Goal: Task Accomplishment & Management: Manage account settings

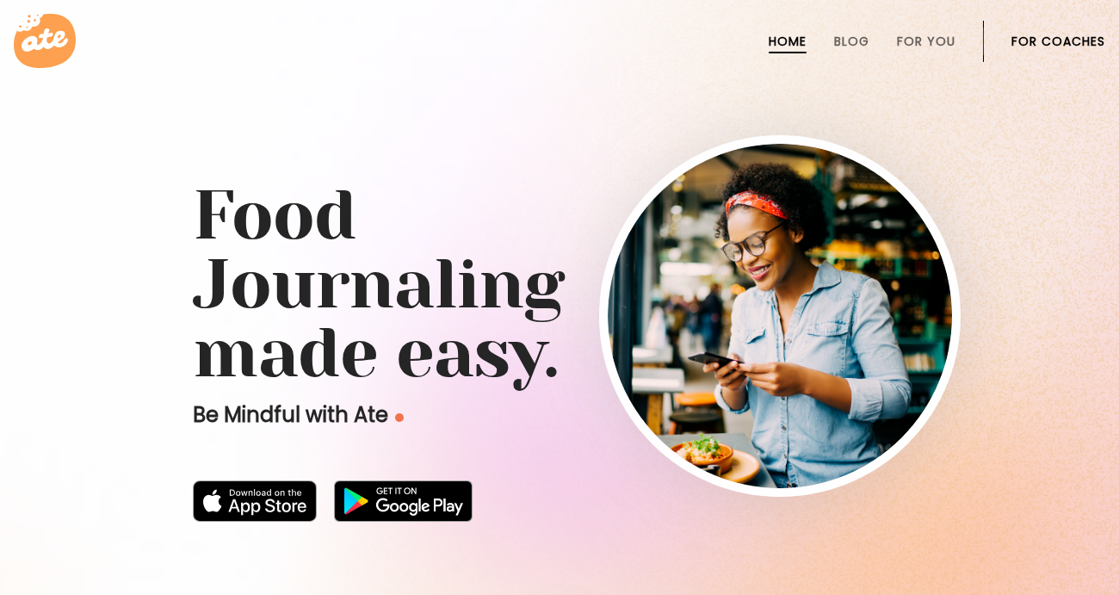
click at [1036, 37] on link "For Coaches" at bounding box center [1058, 41] width 94 height 14
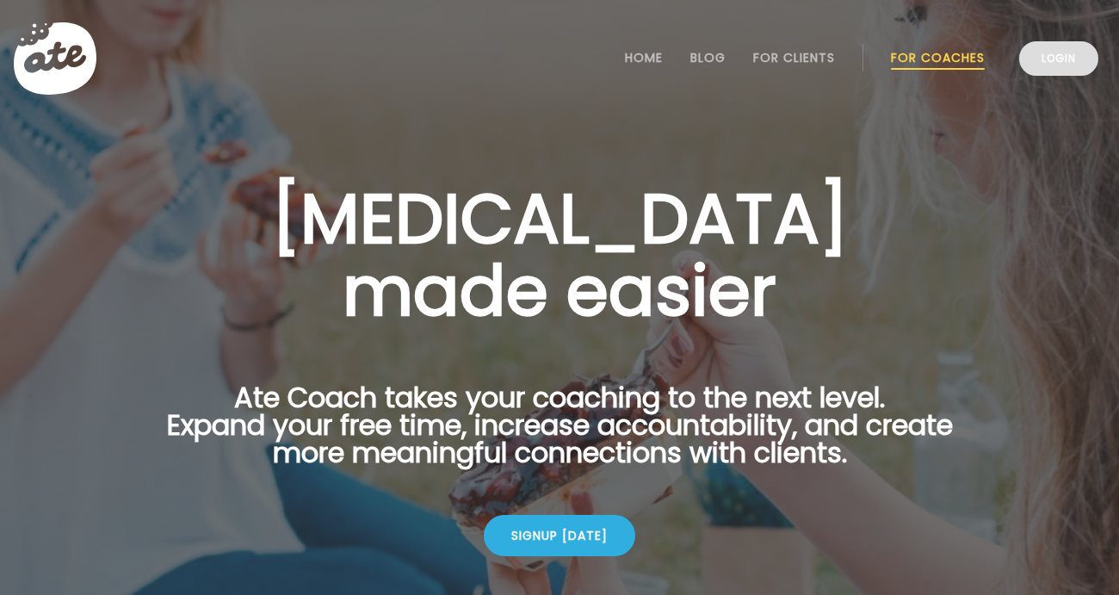
click at [1053, 59] on link "Login" at bounding box center [1058, 58] width 79 height 34
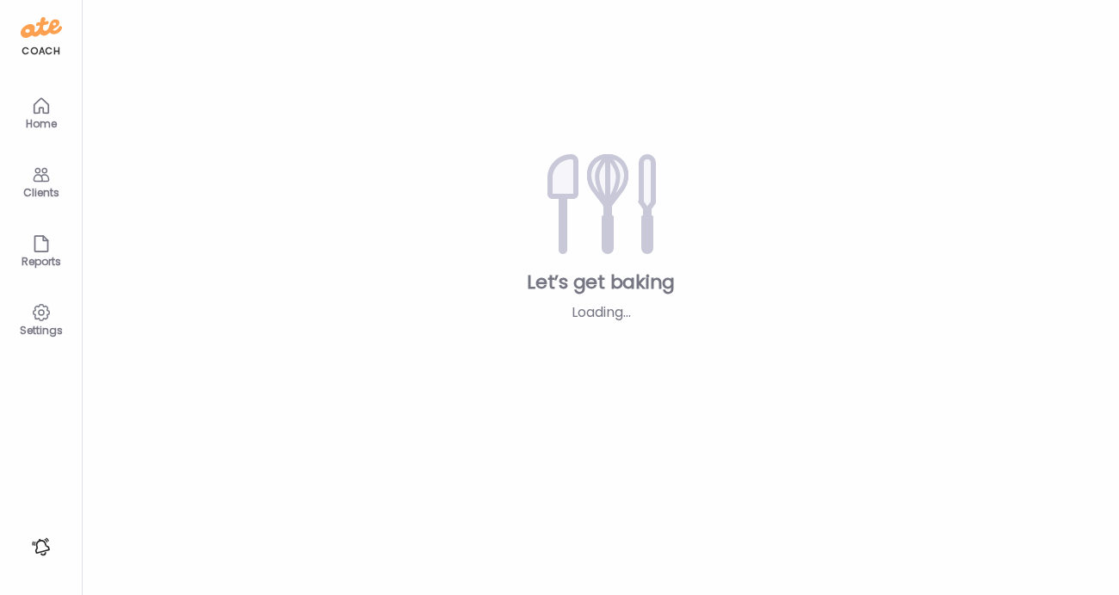
type input "*****"
type input "**********"
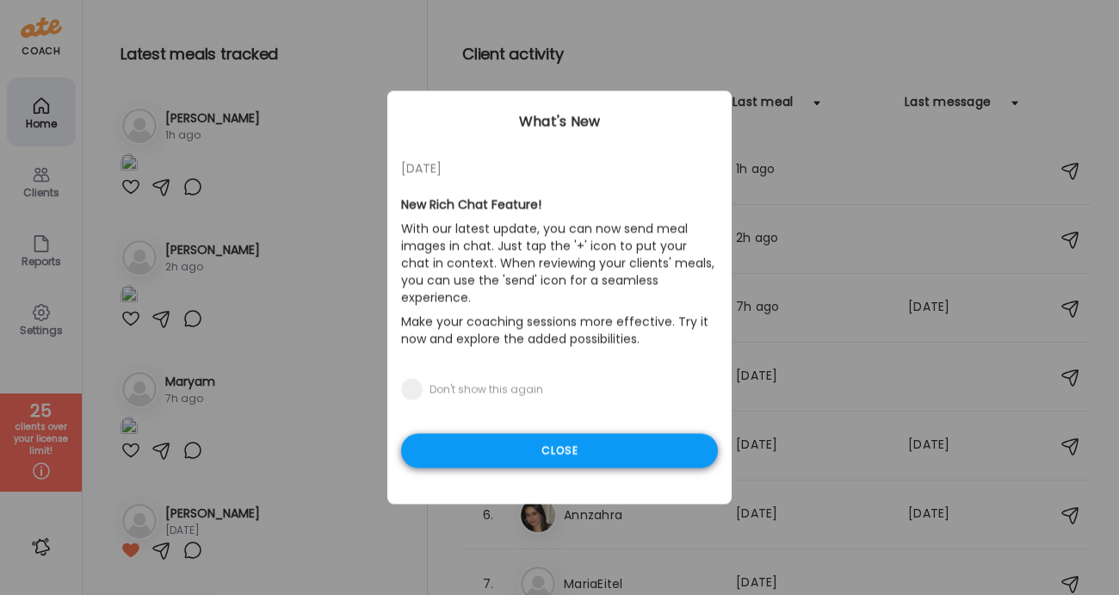
type input "**********"
click at [497, 444] on div "Close" at bounding box center [559, 451] width 317 height 34
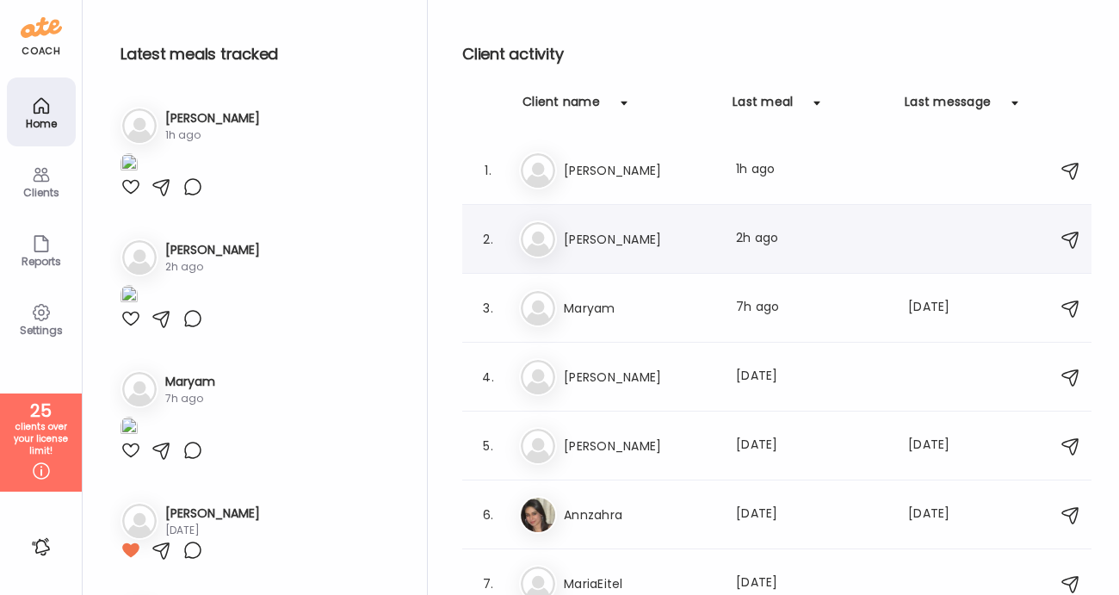
click at [575, 234] on h3 "Nina" at bounding box center [639, 239] width 151 height 21
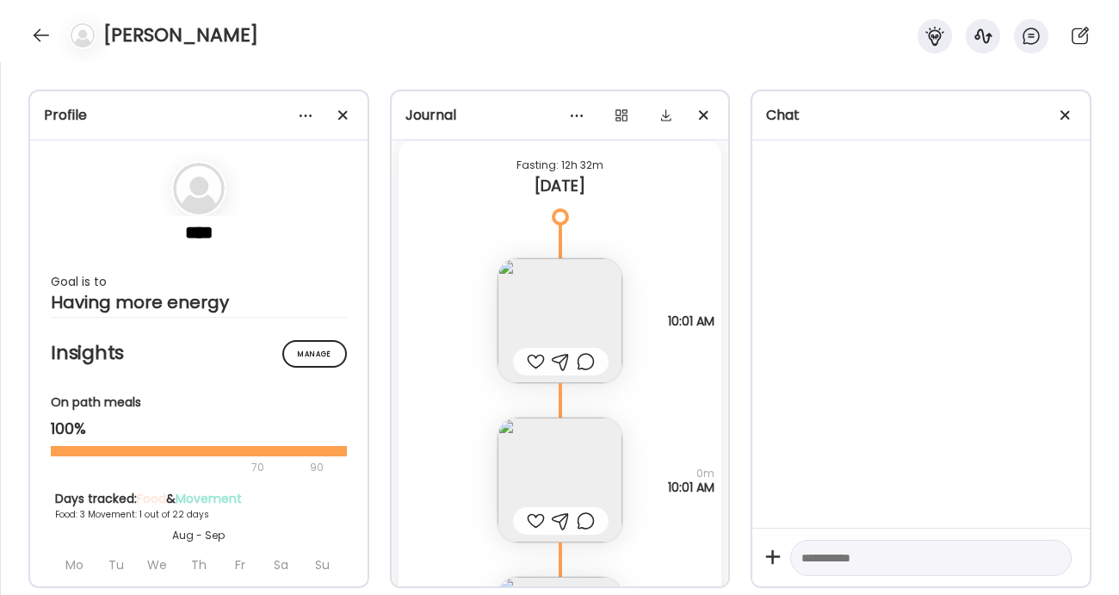
scroll to position [2185, 0]
click at [556, 492] on img at bounding box center [560, 479] width 125 height 125
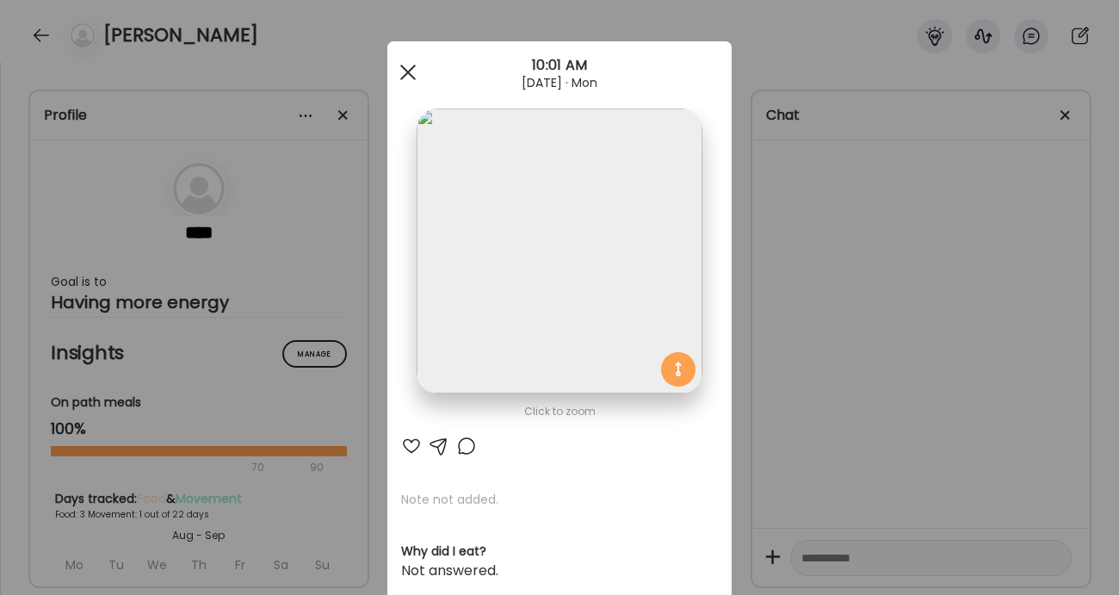
click at [411, 75] on span at bounding box center [407, 72] width 15 height 15
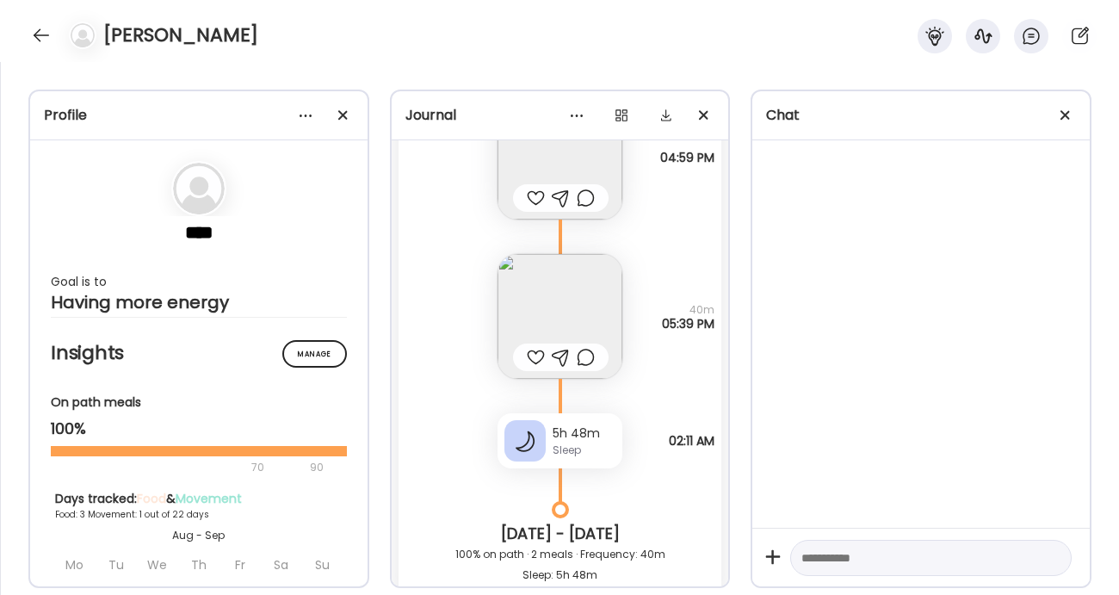
scroll to position [52, 0]
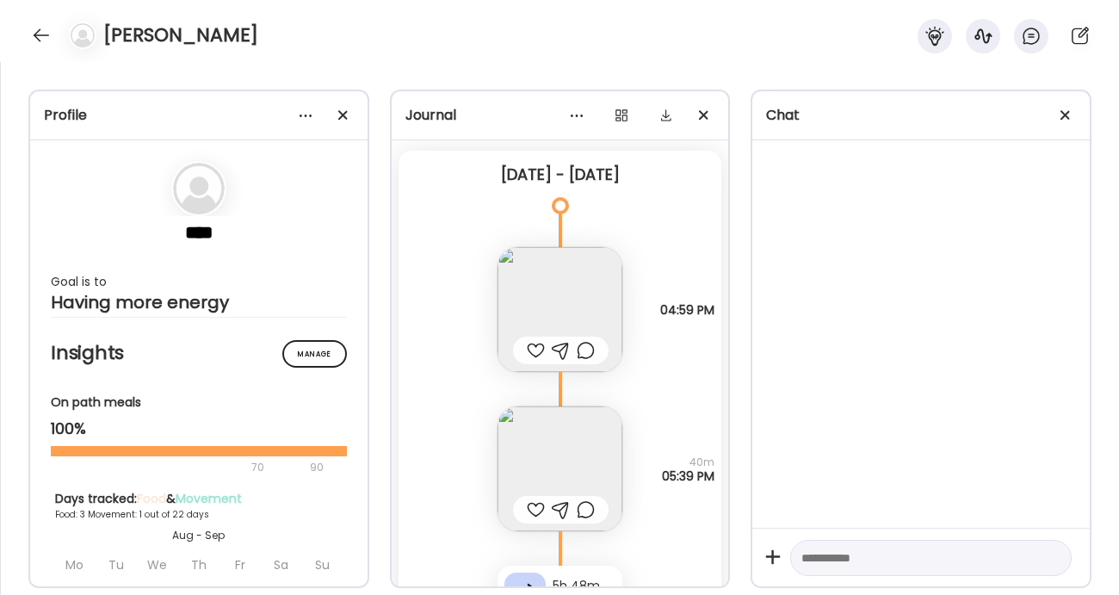
click at [597, 411] on img at bounding box center [560, 468] width 125 height 125
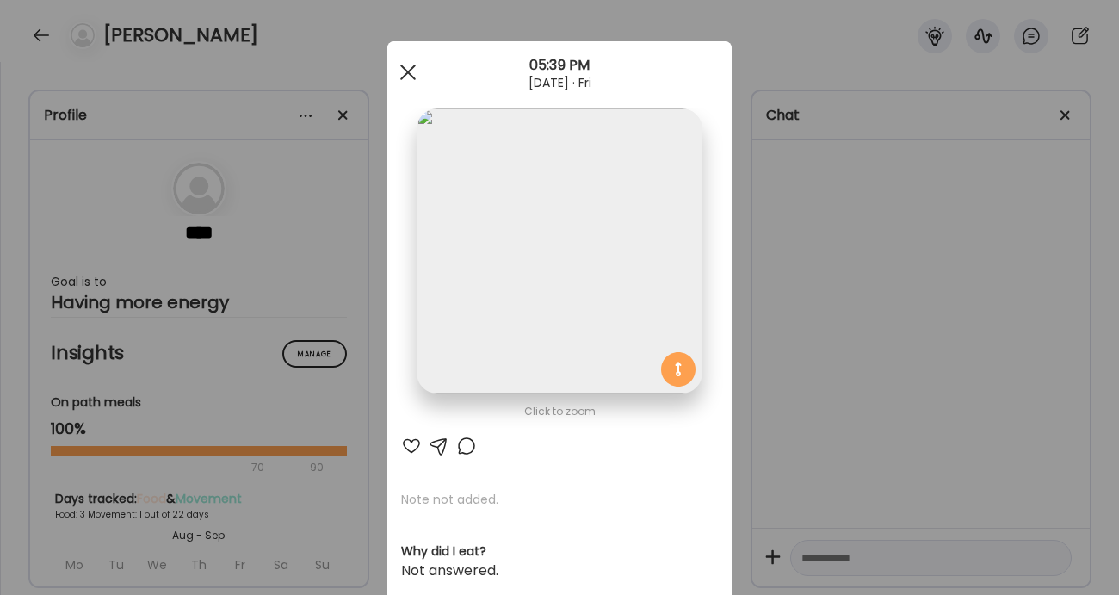
click at [402, 79] on div at bounding box center [408, 72] width 34 height 34
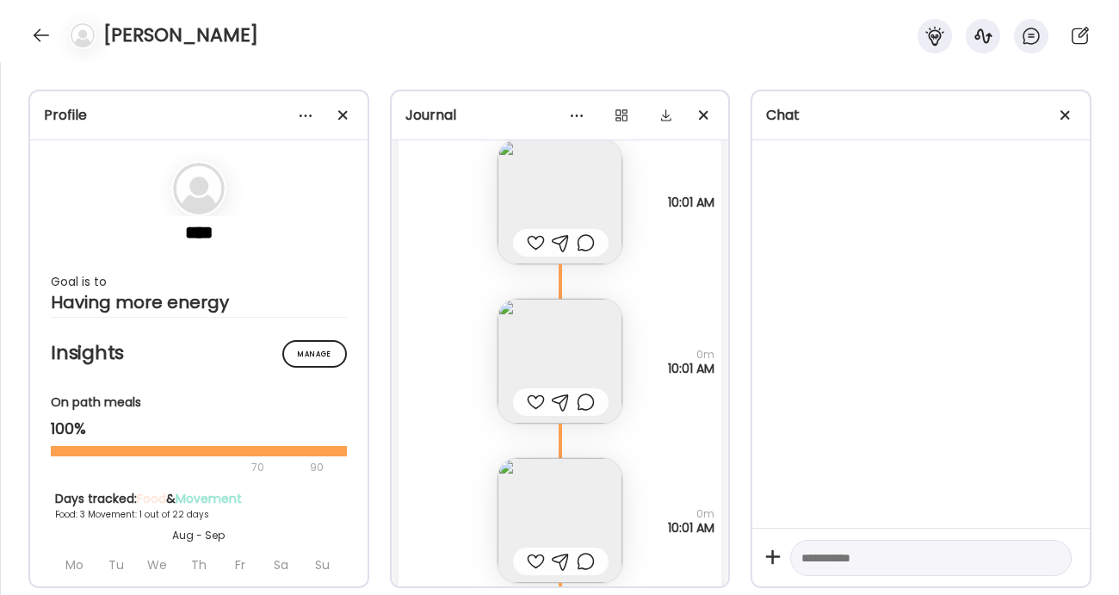
scroll to position [2308, 0]
click at [343, 113] on span at bounding box center [341, 114] width 9 height 9
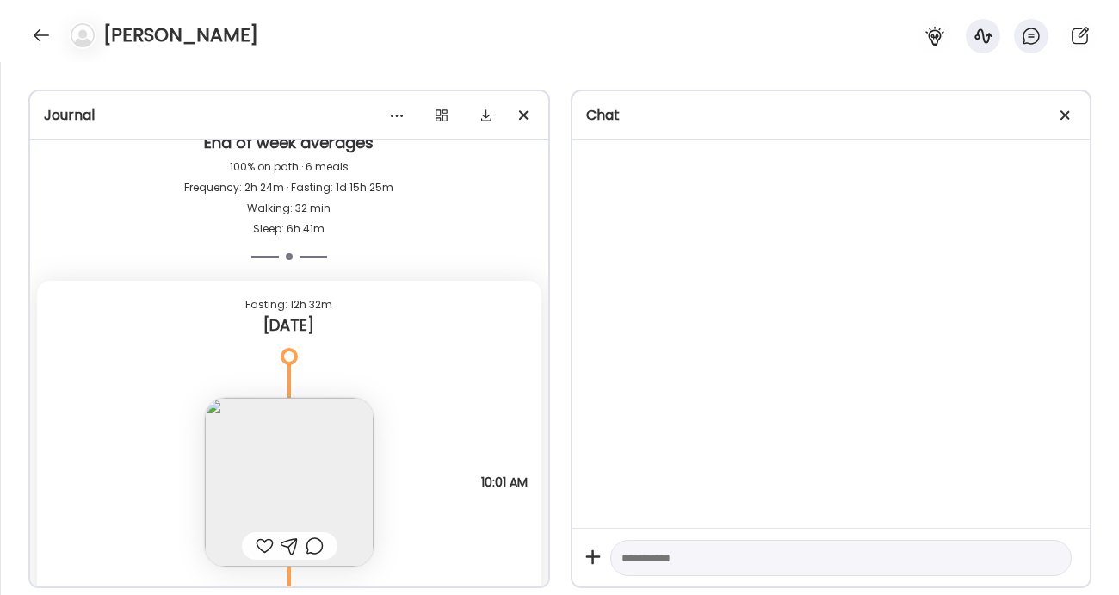
scroll to position [2635, 0]
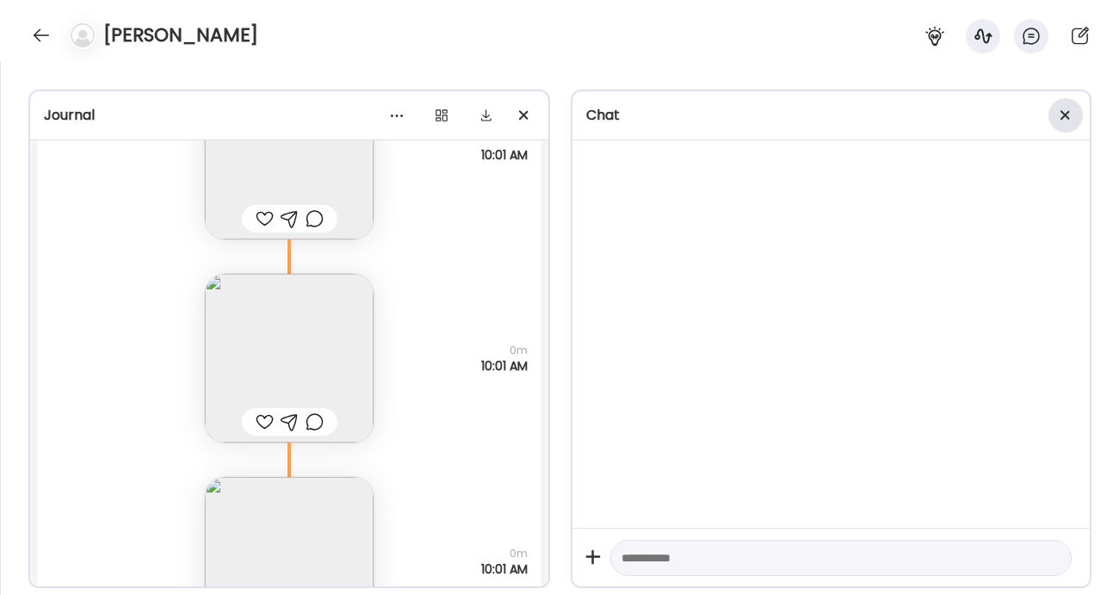
click at [1074, 118] on div at bounding box center [1065, 115] width 34 height 34
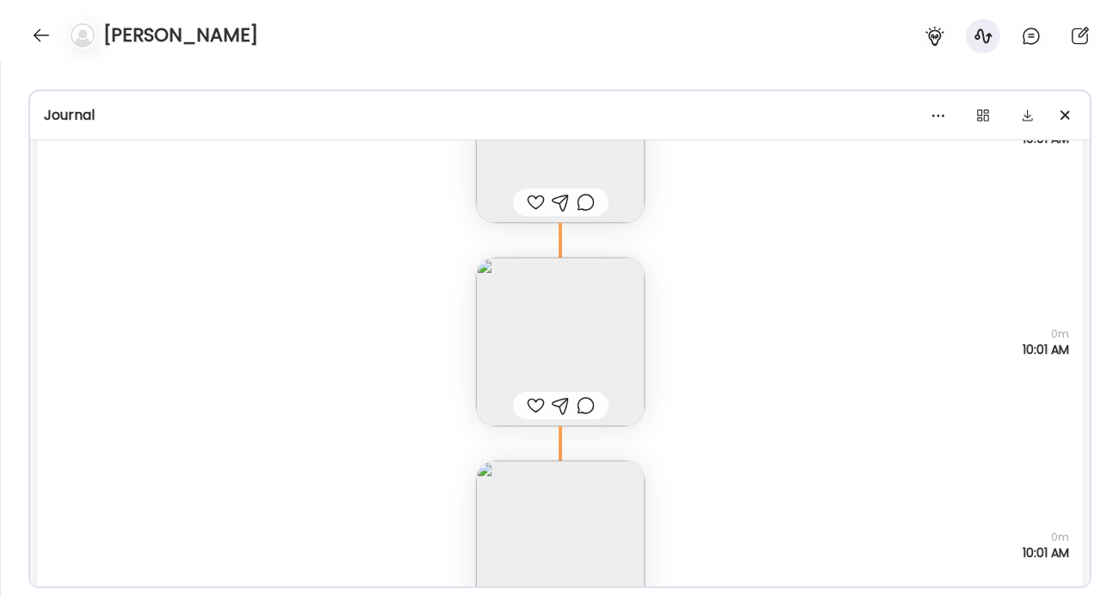
scroll to position [3042, 0]
